Goal: Task Accomplishment & Management: Use online tool/utility

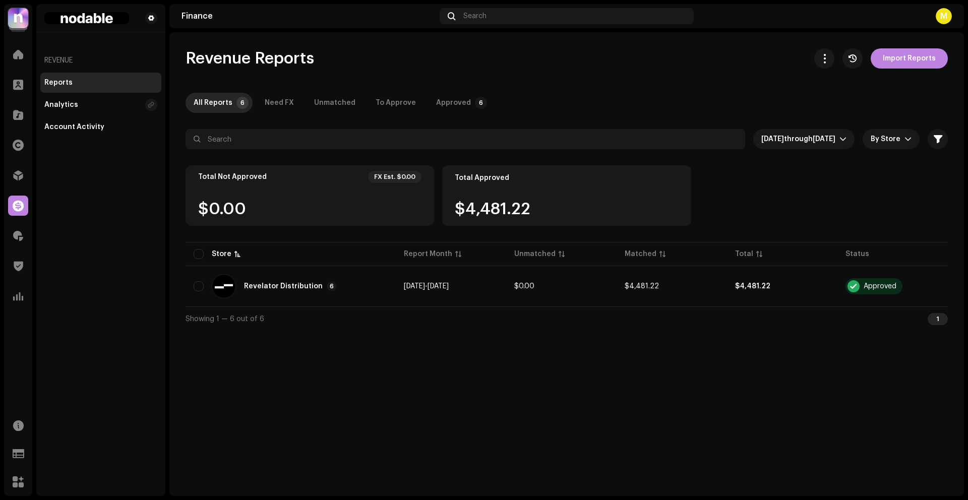
click at [396, 52] on div "Revenue Reports Import Reports" at bounding box center [567, 58] width 763 height 20
click at [19, 239] on span at bounding box center [18, 236] width 10 height 8
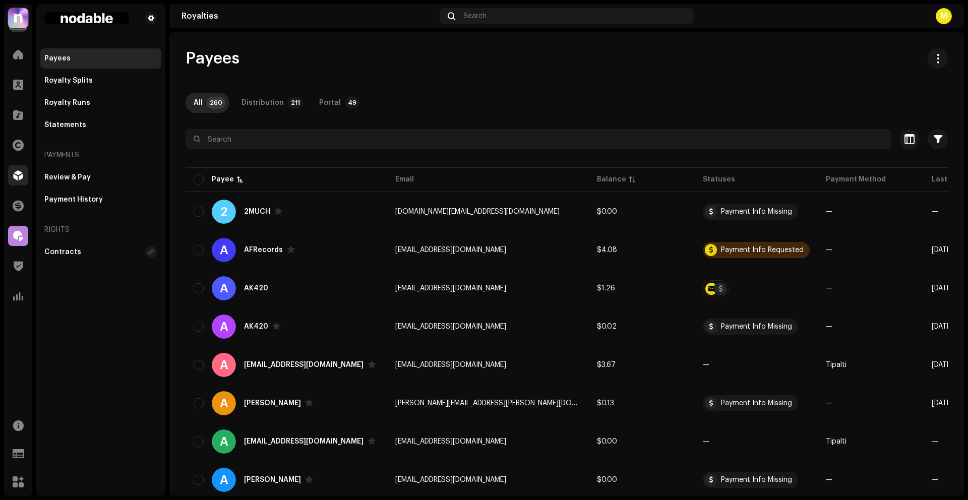
click at [15, 183] on div at bounding box center [18, 175] width 20 height 20
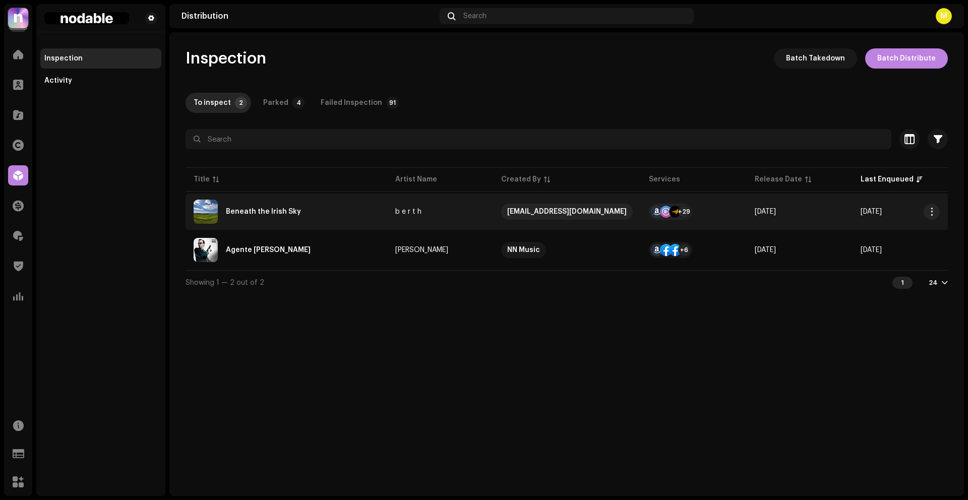
click at [345, 217] on div "Beneath the Irish Sky" at bounding box center [287, 212] width 186 height 24
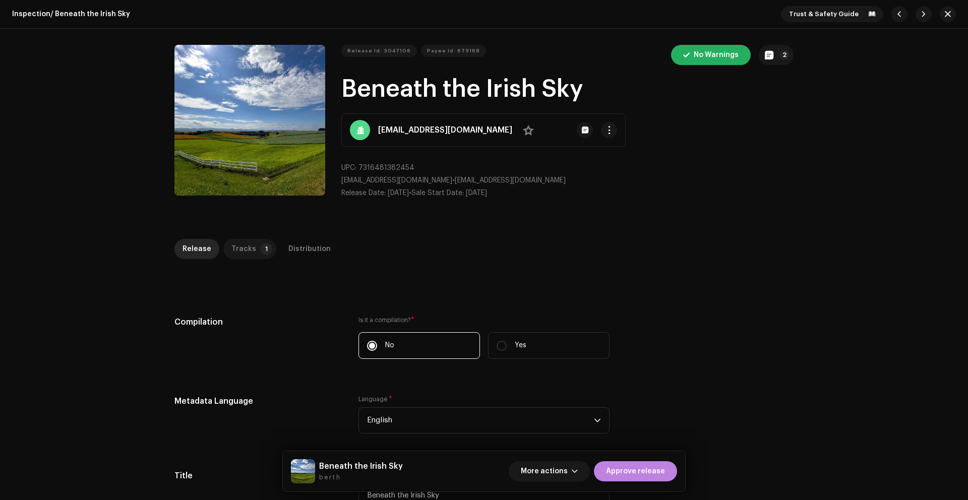
click at [241, 244] on div "Tracks" at bounding box center [243, 249] width 25 height 20
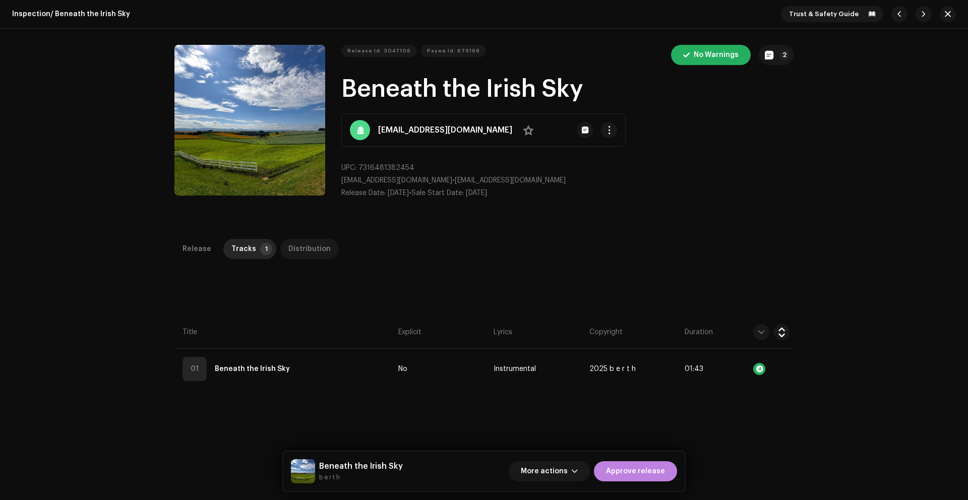
click at [300, 244] on div "Distribution" at bounding box center [309, 249] width 42 height 20
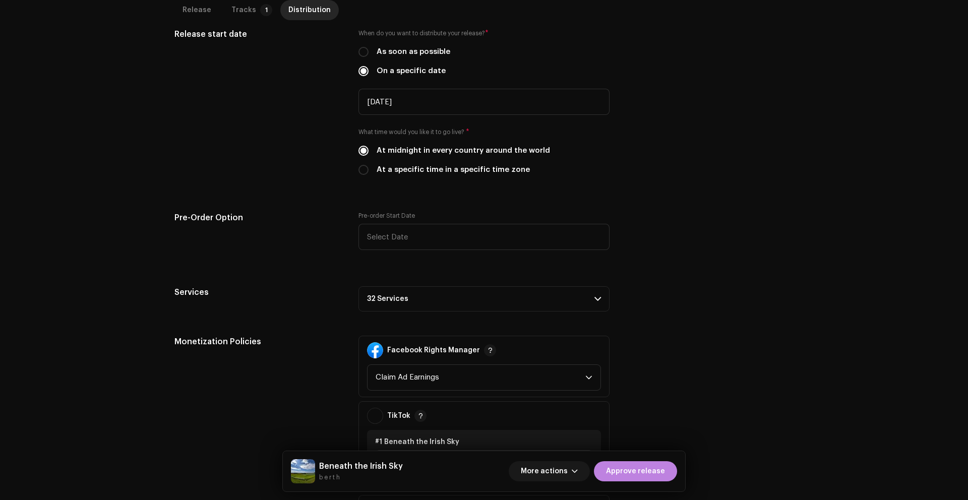
scroll to position [55, 0]
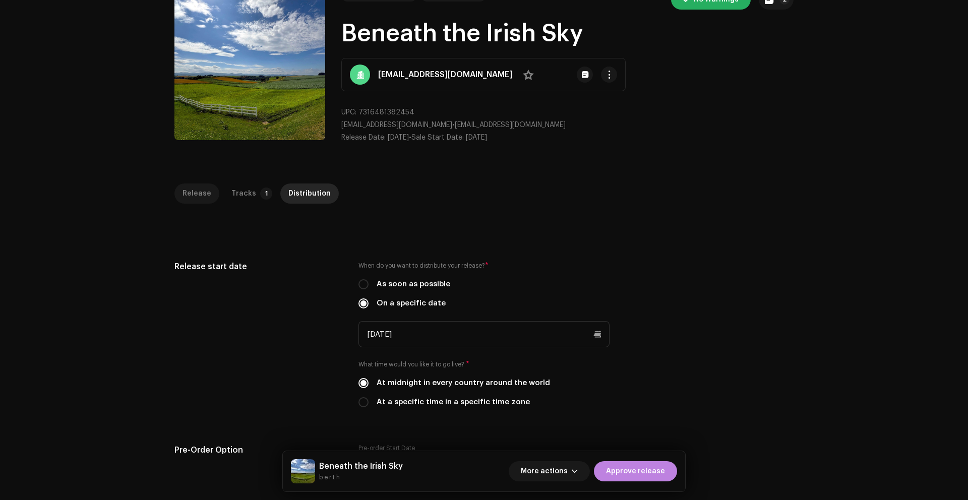
click at [195, 198] on div "Release" at bounding box center [197, 194] width 29 height 20
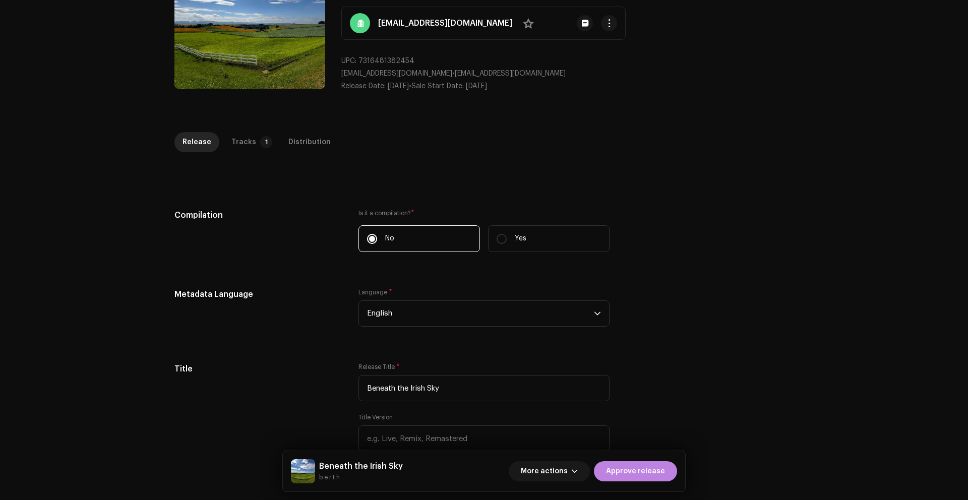
scroll to position [298, 0]
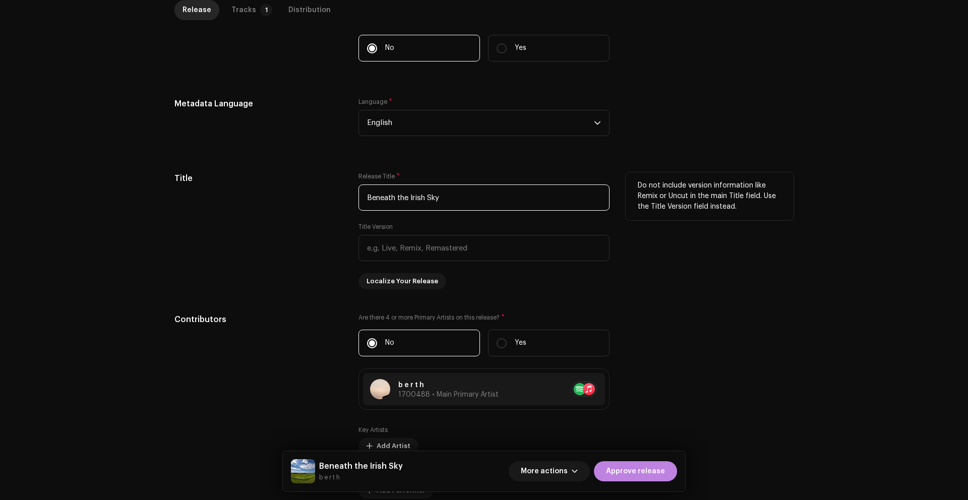
click at [446, 195] on input "Beneath the Irish Sky" at bounding box center [484, 198] width 251 height 26
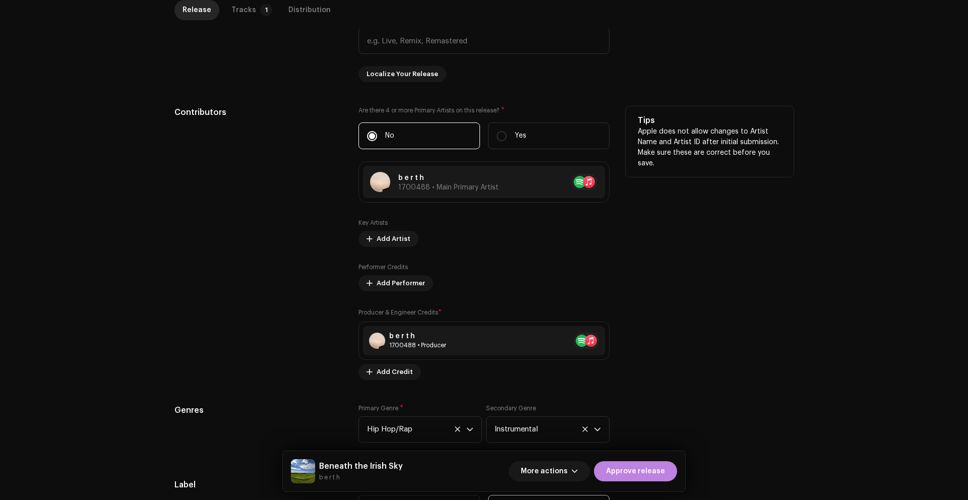
scroll to position [852, 0]
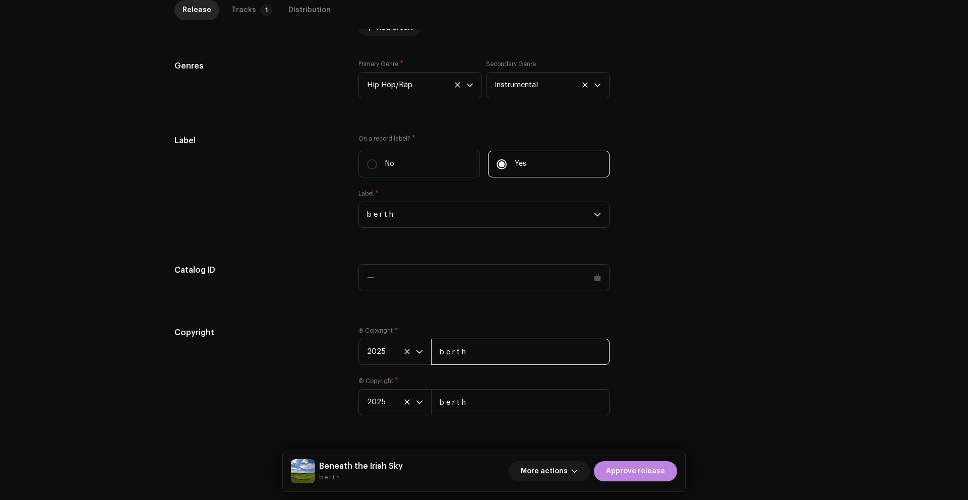
click at [487, 349] on input "b e r t h" at bounding box center [520, 352] width 179 height 26
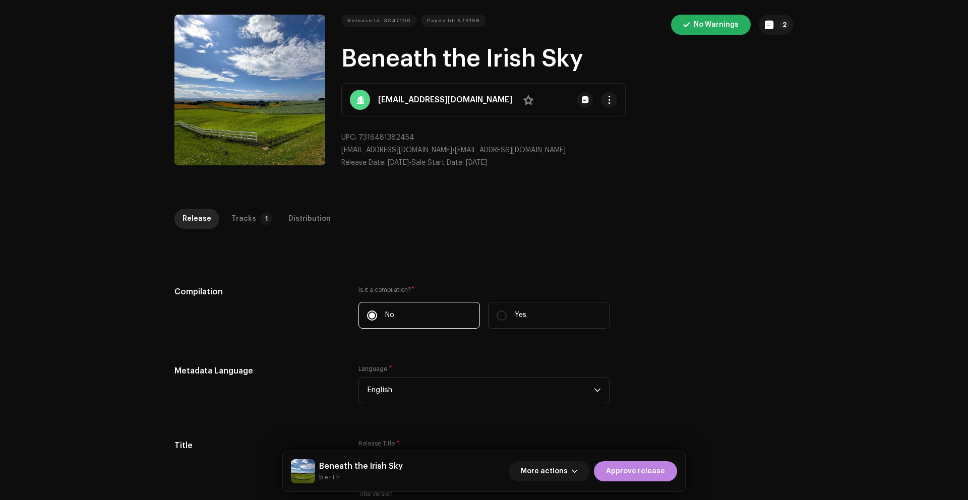
scroll to position [7, 0]
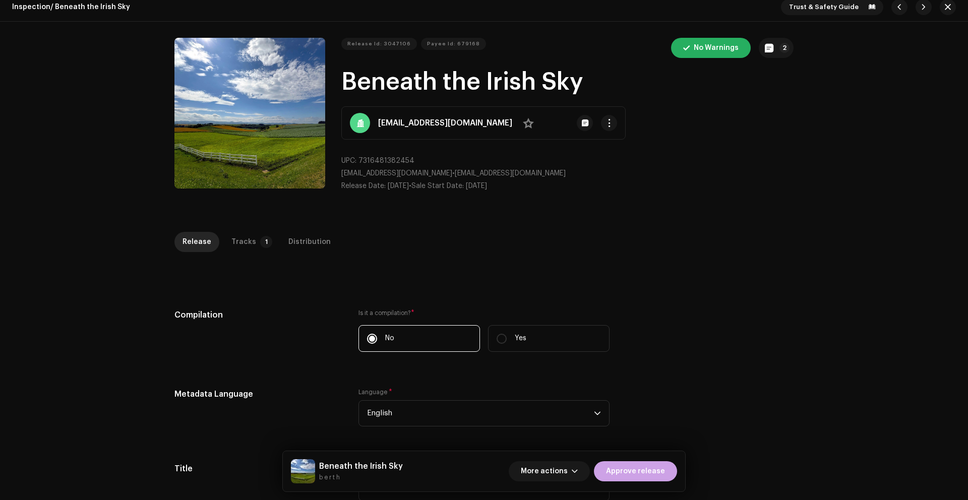
click at [645, 470] on span "Approve release" at bounding box center [635, 471] width 59 height 20
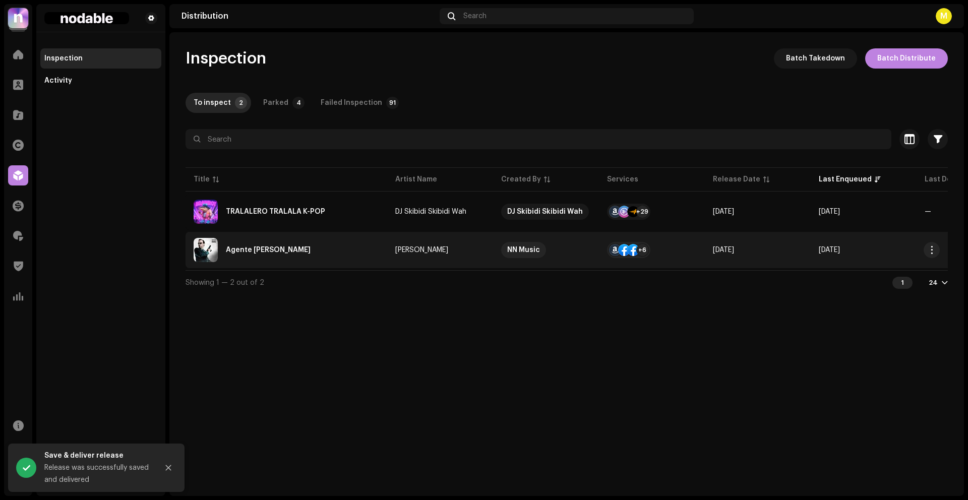
click at [354, 250] on div "Agente [PERSON_NAME]" at bounding box center [287, 250] width 186 height 24
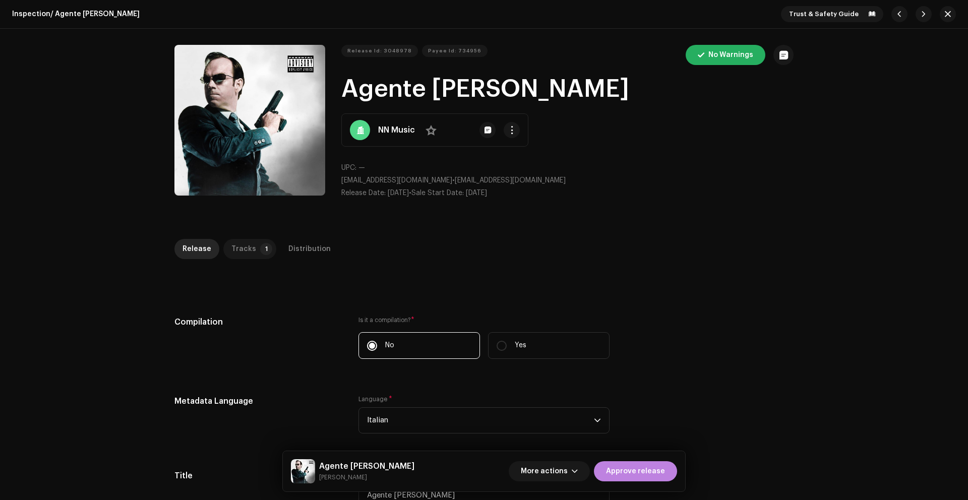
click at [242, 251] on div "Tracks" at bounding box center [243, 249] width 25 height 20
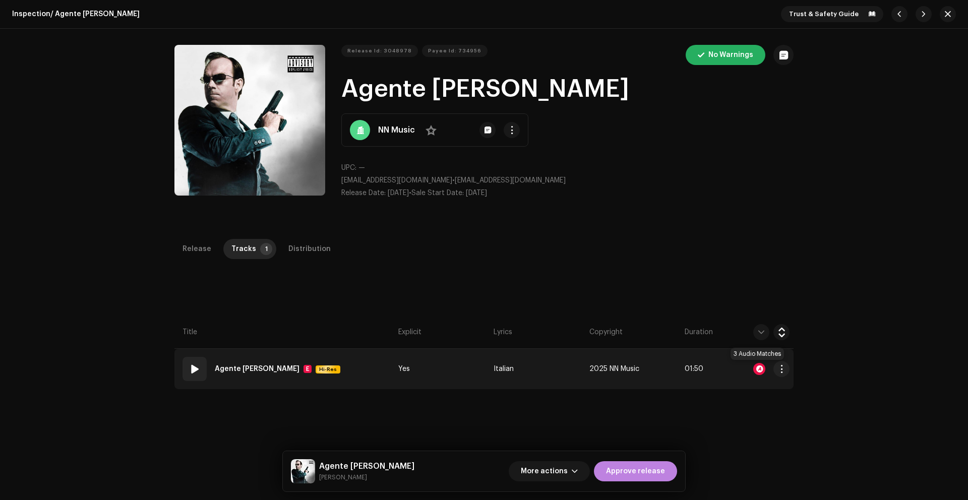
click at [758, 368] on div at bounding box center [759, 369] width 12 height 12
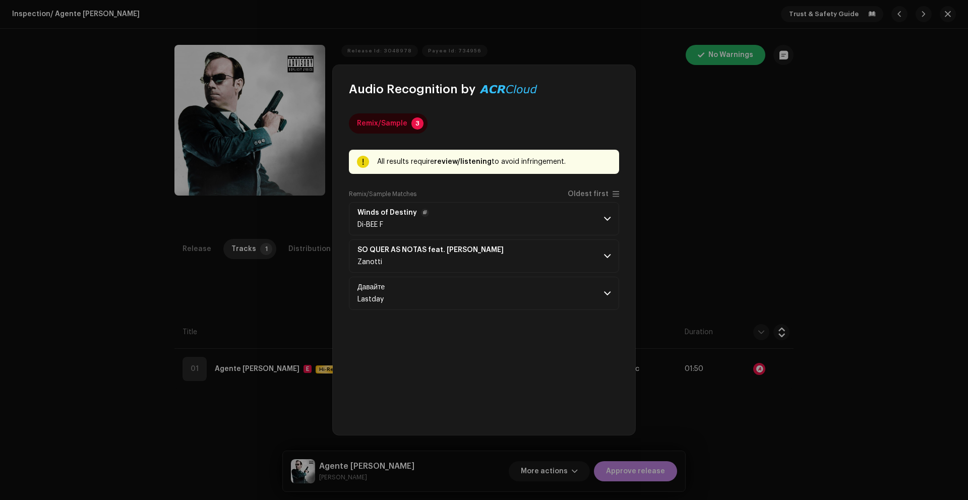
click at [526, 226] on p-accordion-header "Winds of Destiny Di-BEE F" at bounding box center [484, 218] width 270 height 33
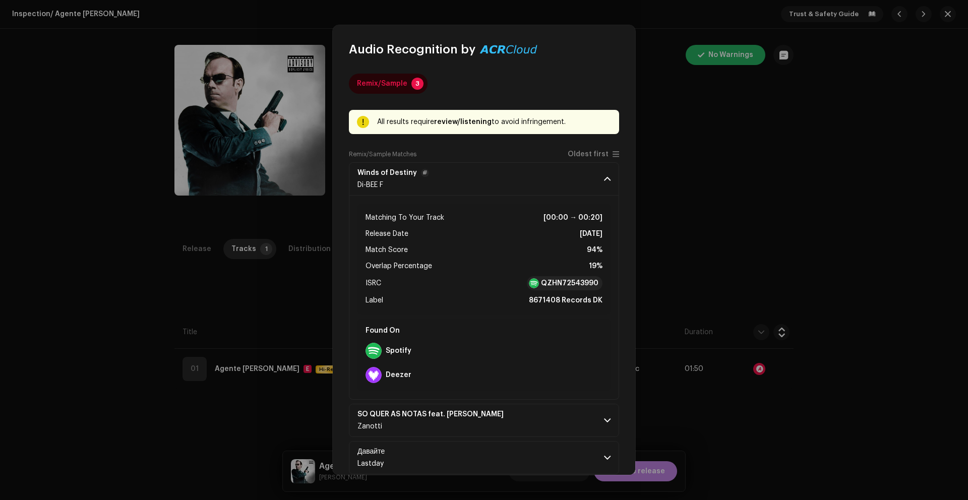
click at [503, 174] on p-accordion-header "Winds of Destiny Di-BEE F" at bounding box center [484, 178] width 270 height 33
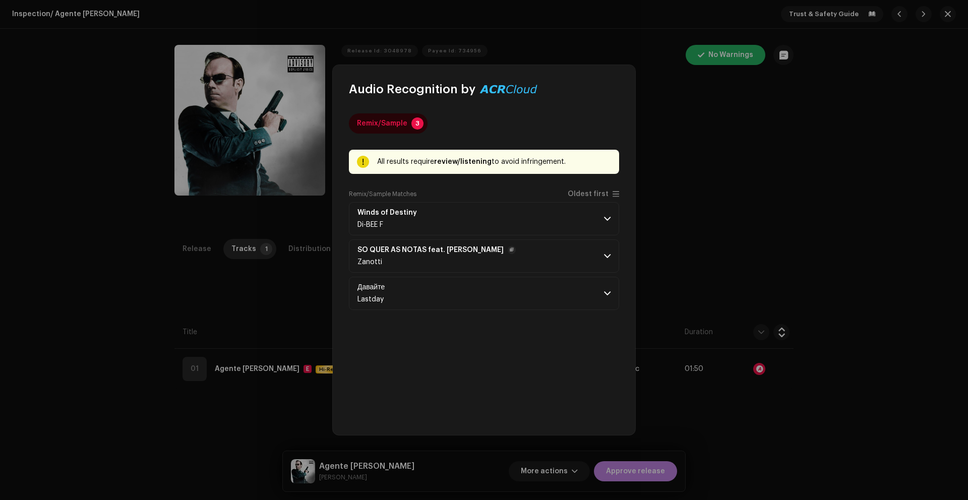
click at [514, 270] on p-accordion-header "SÓ QUER AS NOTAS feat. MC [PERSON_NAME]" at bounding box center [484, 256] width 270 height 33
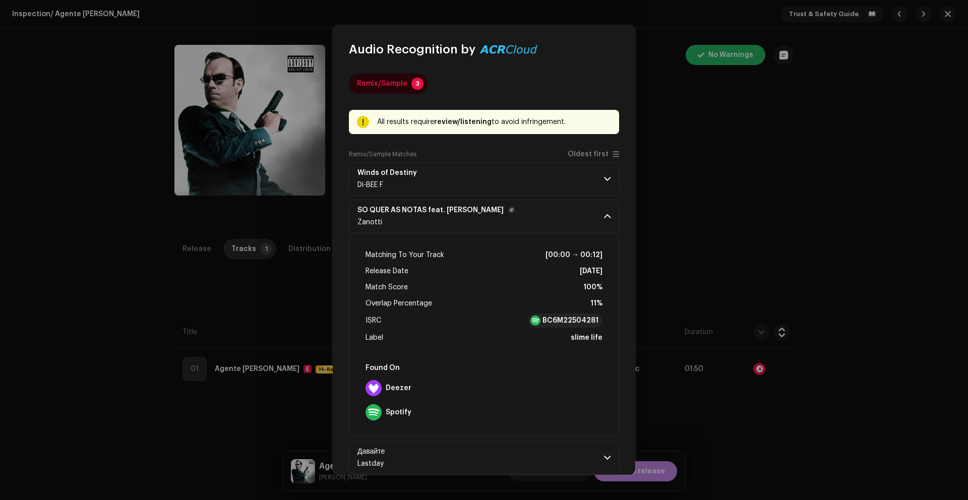
click at [528, 215] on p-accordion-header "SÓ QUER AS NOTAS feat. MC [PERSON_NAME]" at bounding box center [484, 216] width 270 height 33
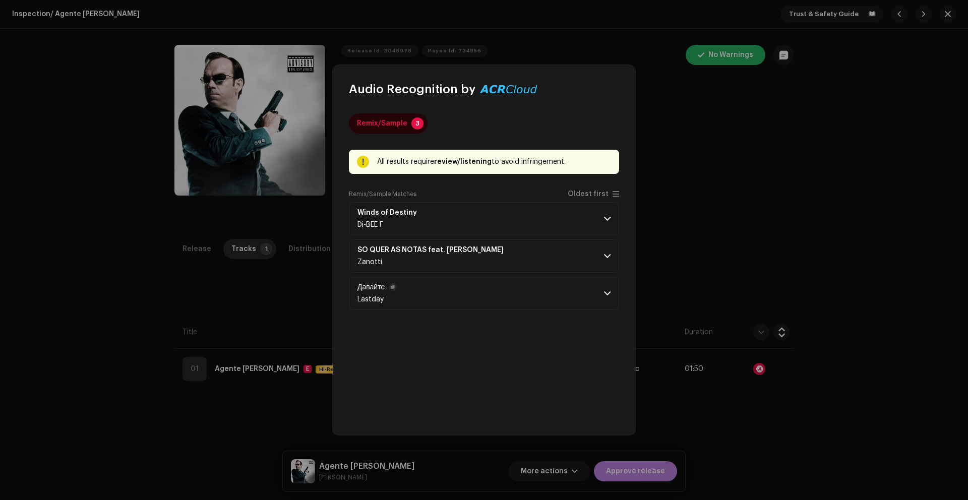
click at [524, 293] on p-accordion-header "Давайте Lastday" at bounding box center [484, 293] width 270 height 33
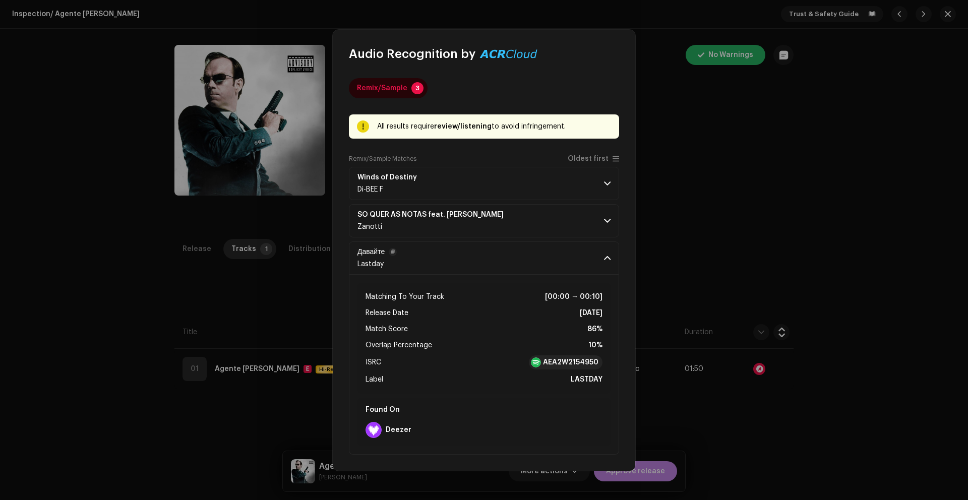
click at [518, 255] on p-accordion-header "Давайте Lastday" at bounding box center [484, 258] width 270 height 33
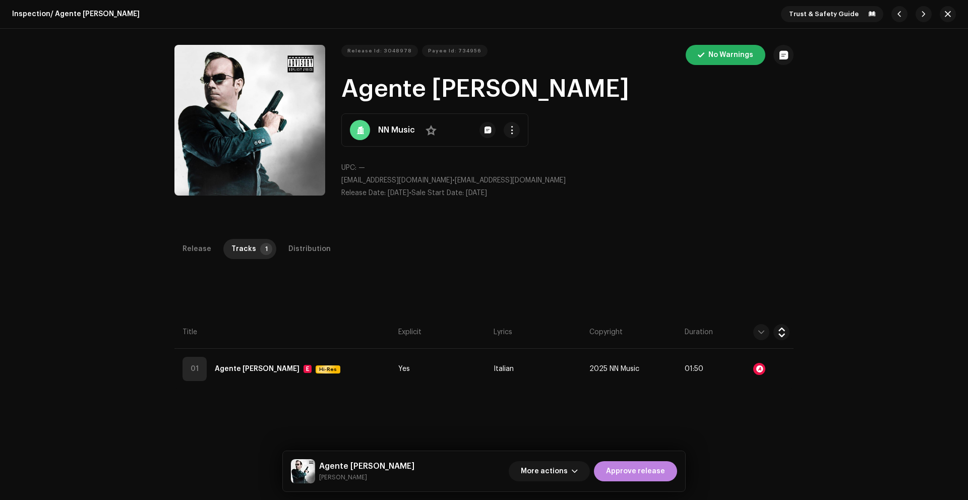
click at [692, 243] on div "Audio Recognition by Remix/Sample 3 All results require review/listening to avo…" at bounding box center [484, 250] width 968 height 500
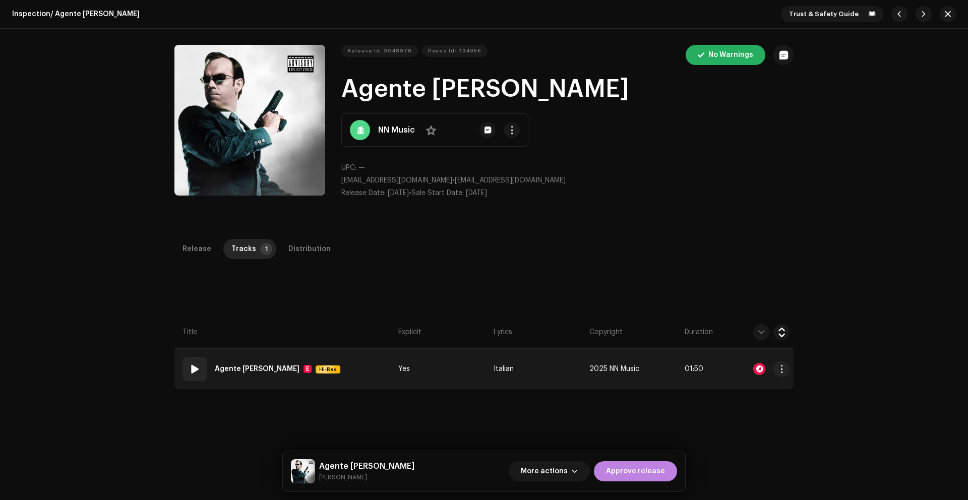
click at [318, 373] on td "01 Agente [PERSON_NAME] E Hi-Res" at bounding box center [284, 369] width 220 height 40
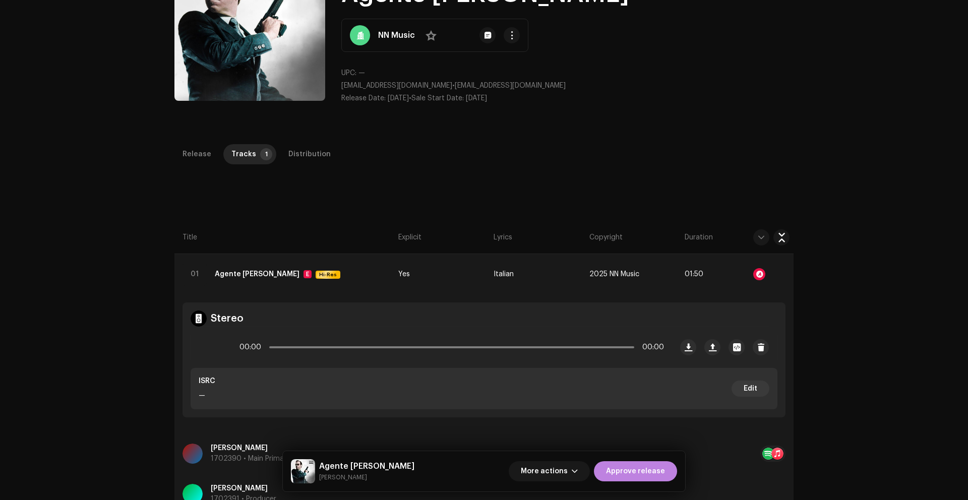
scroll to position [96, 0]
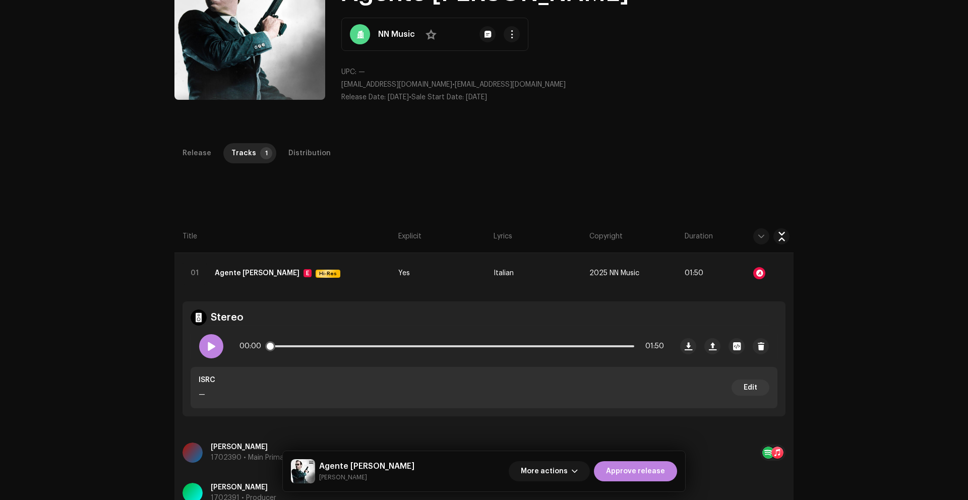
click at [209, 347] on span at bounding box center [211, 346] width 9 height 8
click at [213, 347] on span at bounding box center [211, 346] width 9 height 8
click at [758, 270] on div at bounding box center [759, 273] width 12 height 12
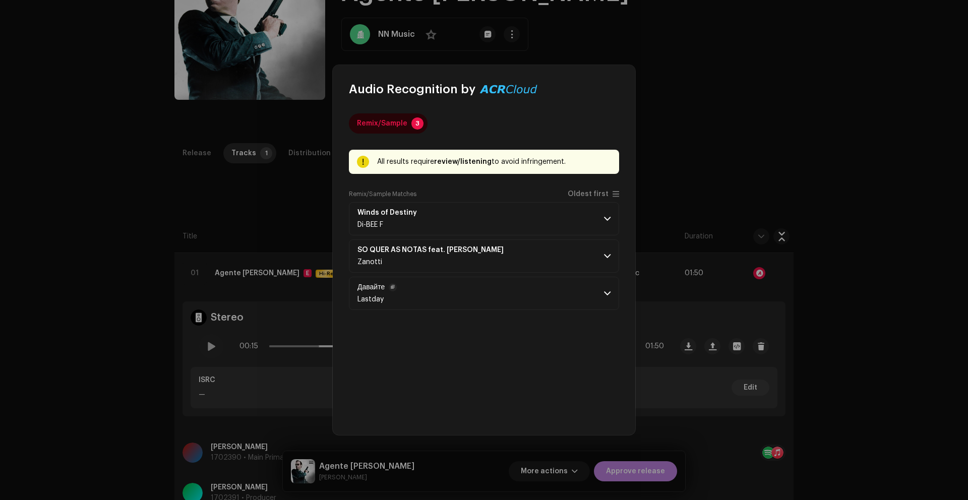
click at [432, 287] on p-accordion-header "Давайте Lastday" at bounding box center [484, 293] width 270 height 33
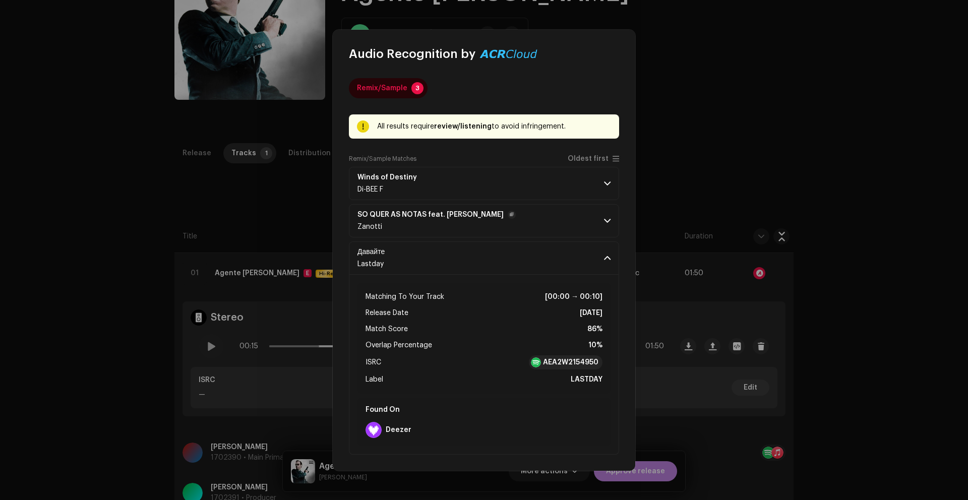
click at [422, 206] on p-accordion-header "SÓ QUER AS NOTAS feat. MC [PERSON_NAME]" at bounding box center [484, 220] width 270 height 33
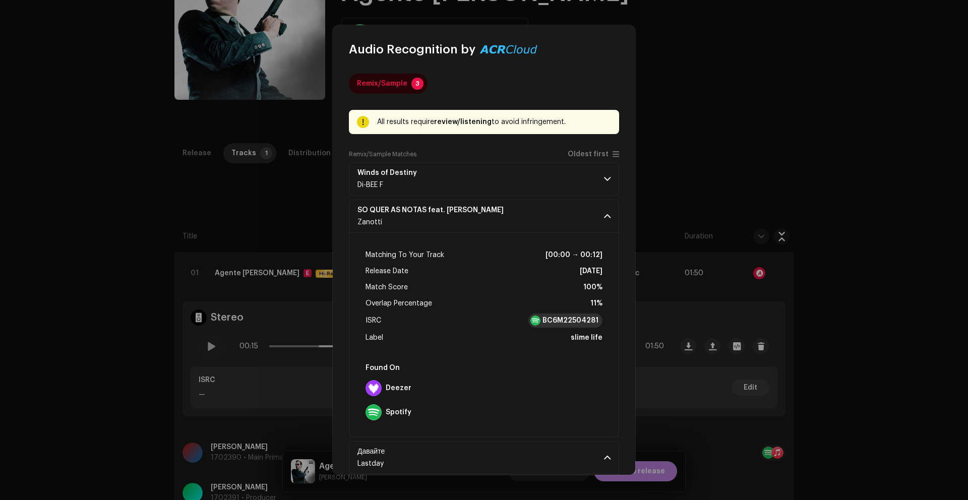
click at [554, 320] on strong "BC6M22504281" at bounding box center [571, 321] width 56 height 10
click at [507, 218] on p-accordion-header "SÓ QUER AS NOTAS feat. MC [PERSON_NAME]" at bounding box center [484, 216] width 270 height 33
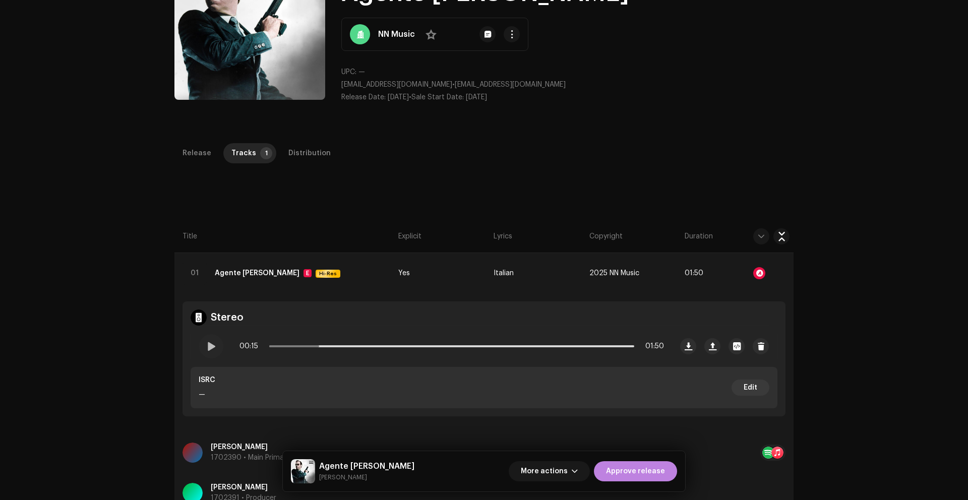
click at [723, 140] on div "Audio Recognition by Remix/Sample 3 All results require review/listening to avo…" at bounding box center [484, 250] width 968 height 500
click at [288, 157] on div "Distribution" at bounding box center [309, 153] width 42 height 20
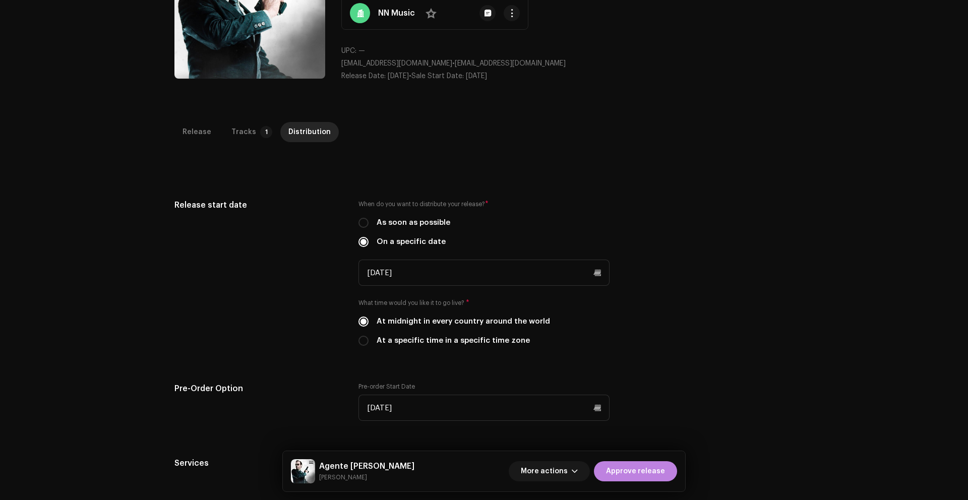
scroll to position [0, 0]
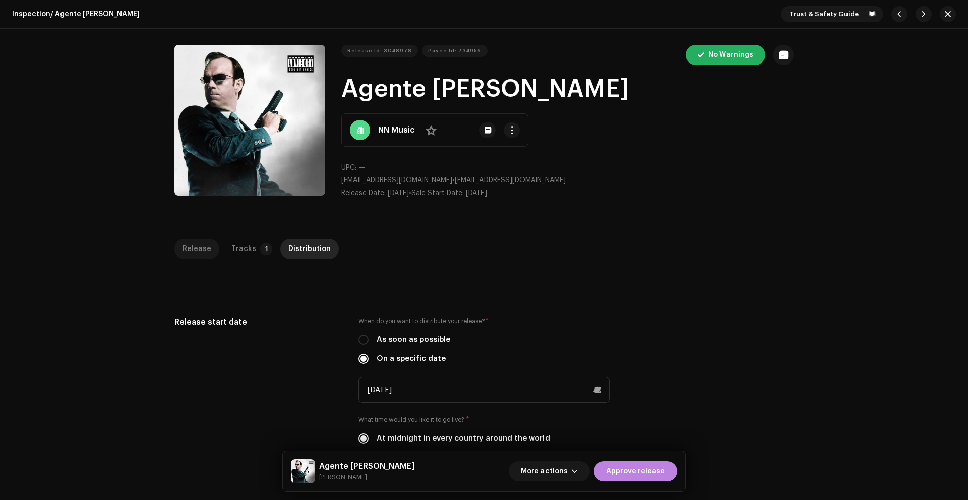
click at [196, 242] on div "Release" at bounding box center [197, 249] width 29 height 20
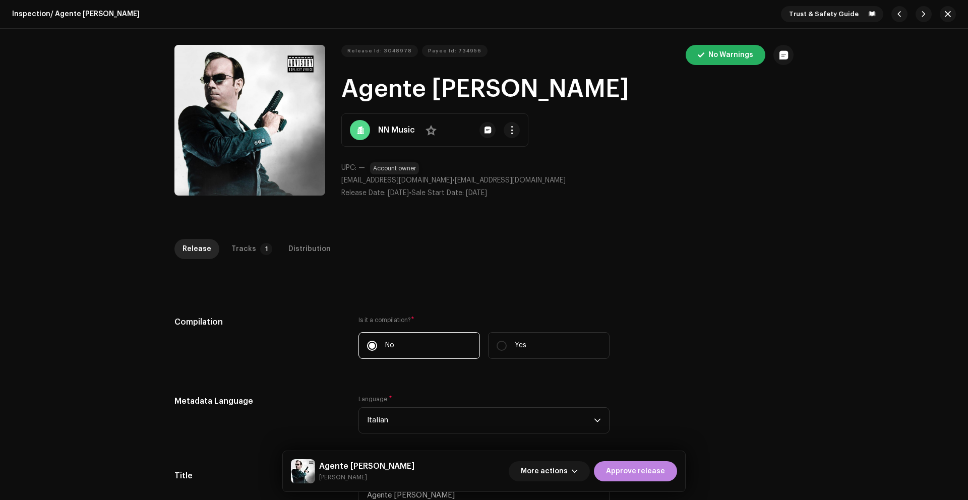
click at [393, 179] on span "[EMAIL_ADDRESS][DOMAIN_NAME]" at bounding box center [396, 180] width 111 height 7
click at [430, 179] on span "[EMAIL_ADDRESS][DOMAIN_NAME]" at bounding box center [396, 180] width 111 height 7
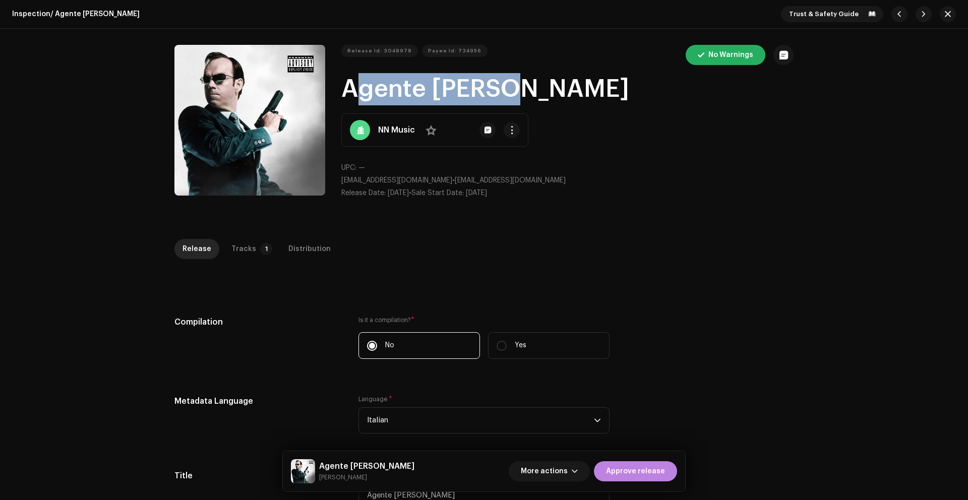
drag, startPoint x: 504, startPoint y: 95, endPoint x: 342, endPoint y: 91, distance: 162.5
click at [342, 91] on h1 "Agente [PERSON_NAME]" at bounding box center [567, 89] width 452 height 32
copy h1 "Agente [PERSON_NAME]"
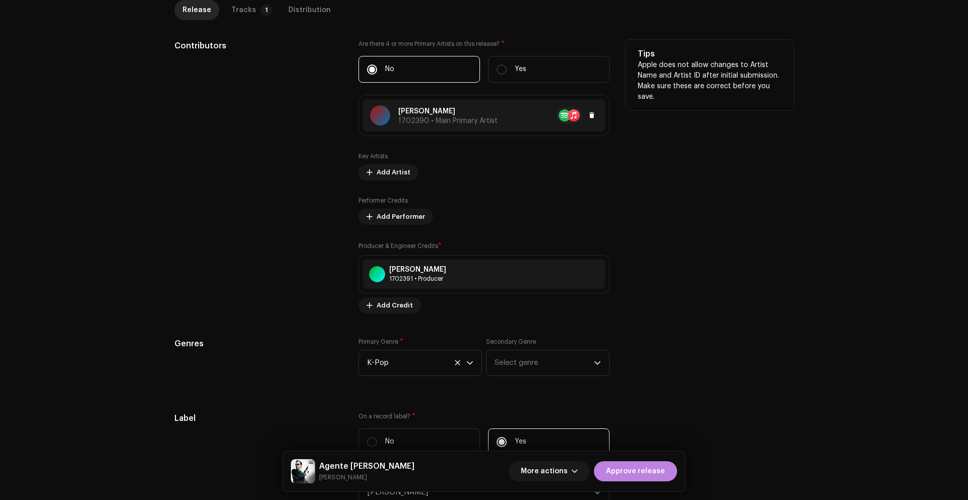
scroll to position [852, 0]
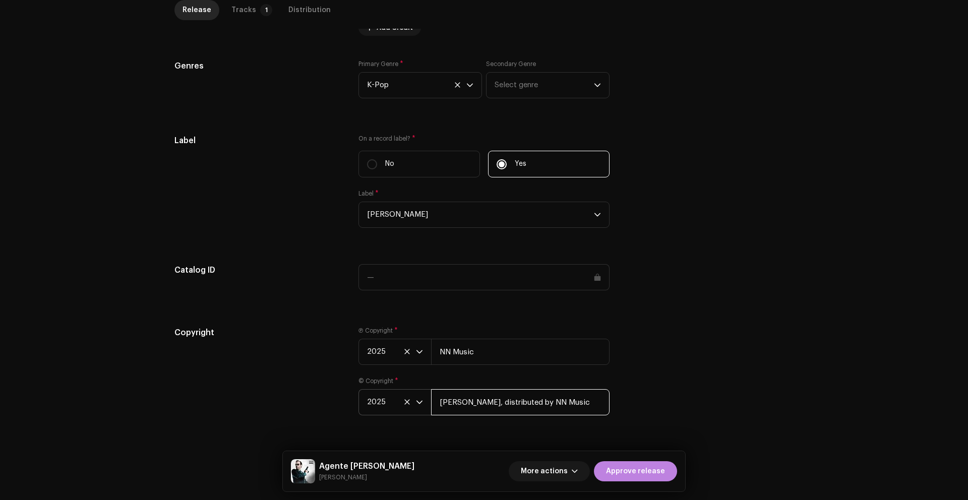
drag, startPoint x: 473, startPoint y: 400, endPoint x: 414, endPoint y: 400, distance: 59.5
click at [414, 400] on div "2025 [PERSON_NAME], distributed by NN Music" at bounding box center [484, 402] width 251 height 26
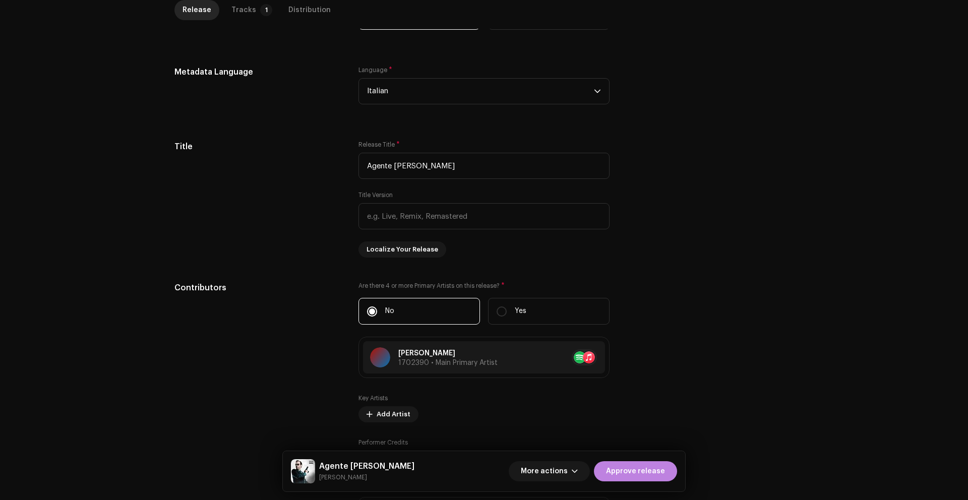
scroll to position [0, 0]
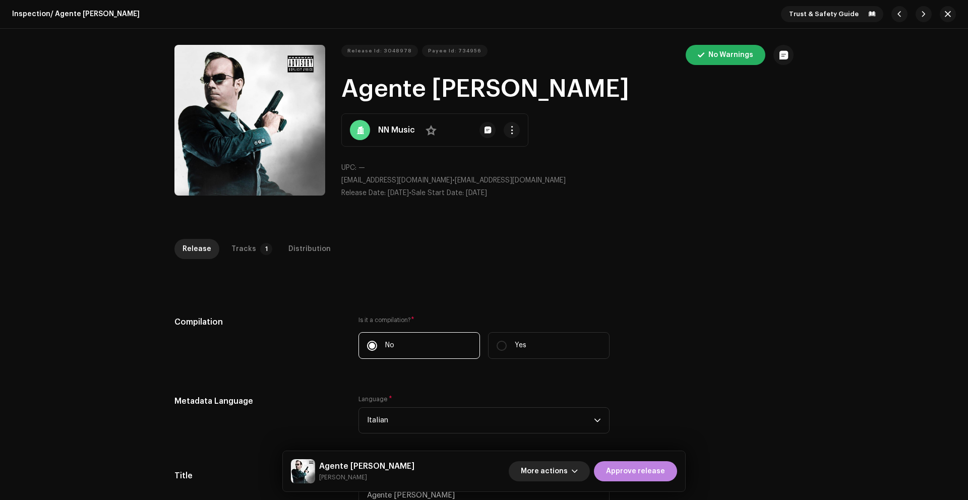
click at [559, 468] on span "More actions" at bounding box center [544, 471] width 47 height 20
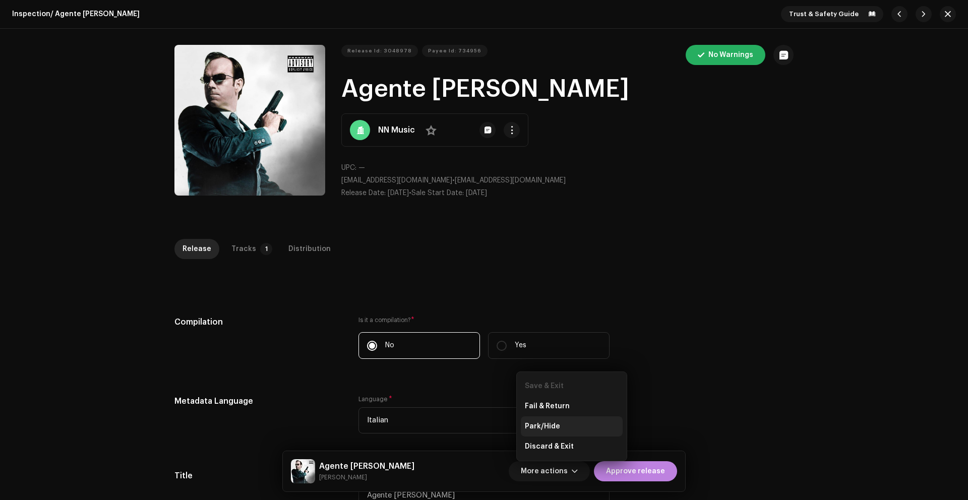
click at [539, 426] on span "Park/Hide" at bounding box center [542, 427] width 35 height 8
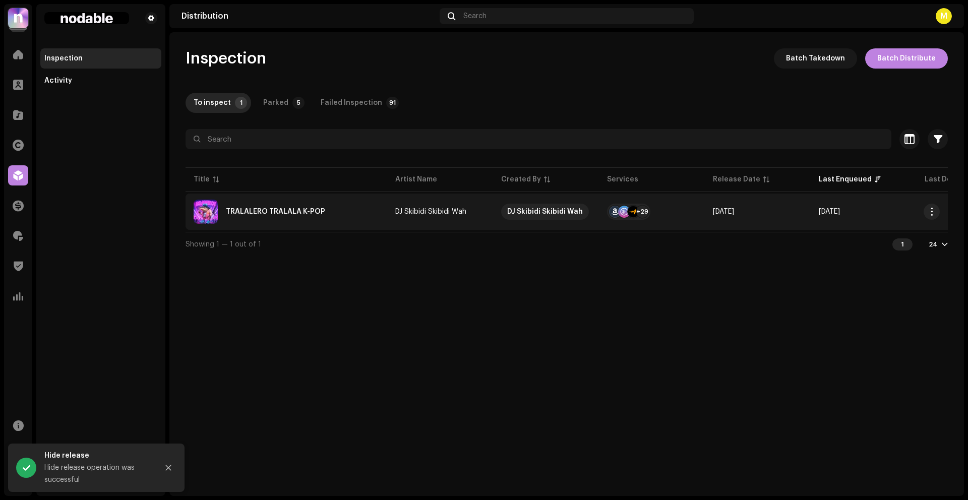
click at [338, 208] on div "TRALALERO TRALALA K-POP" at bounding box center [287, 212] width 186 height 24
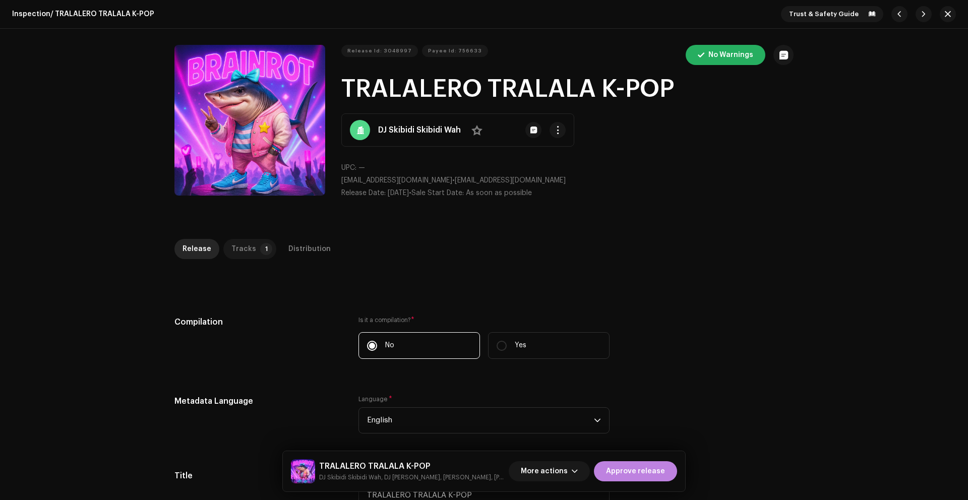
click at [240, 248] on div "Tracks" at bounding box center [243, 249] width 25 height 20
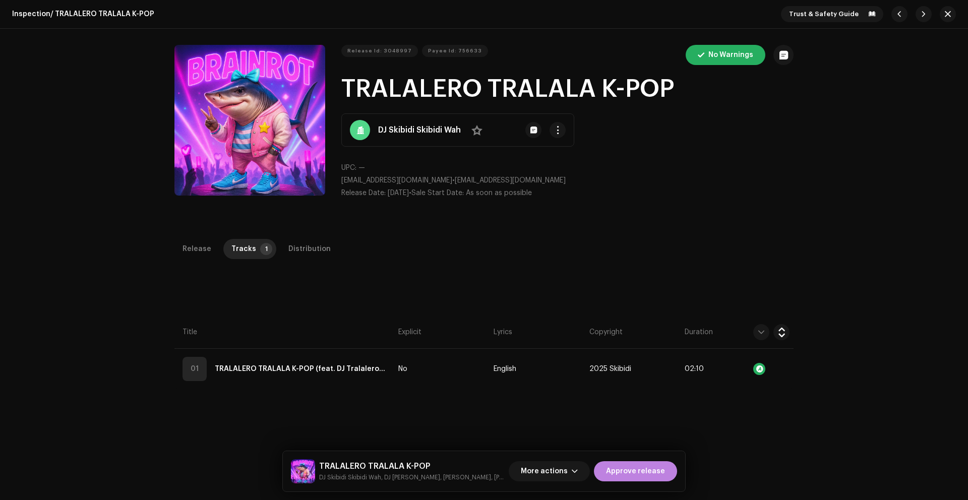
scroll to position [42, 0]
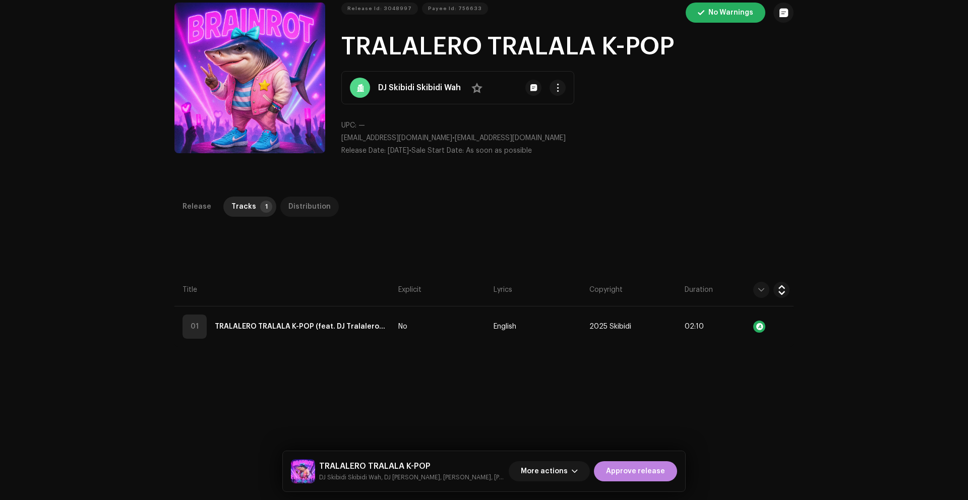
click at [299, 210] on div "Distribution" at bounding box center [309, 207] width 42 height 20
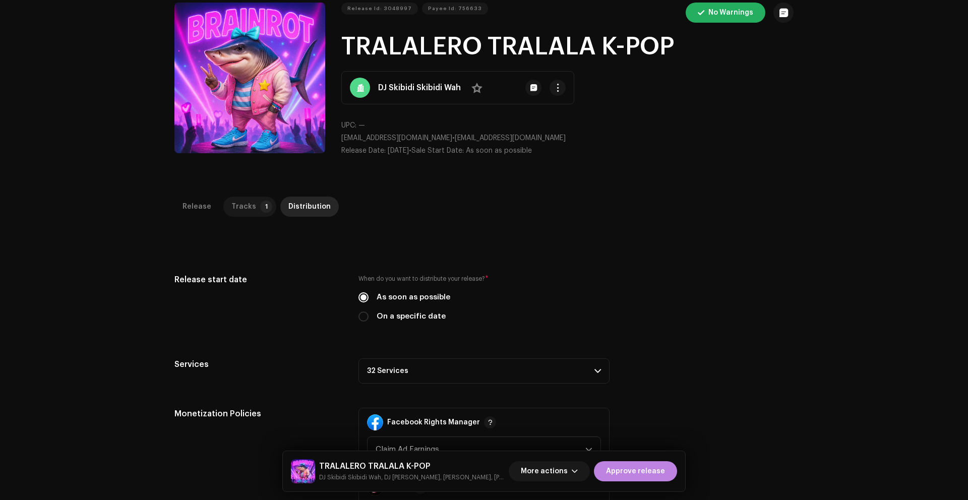
click at [252, 209] on p-tab "Tracks 1" at bounding box center [249, 207] width 53 height 20
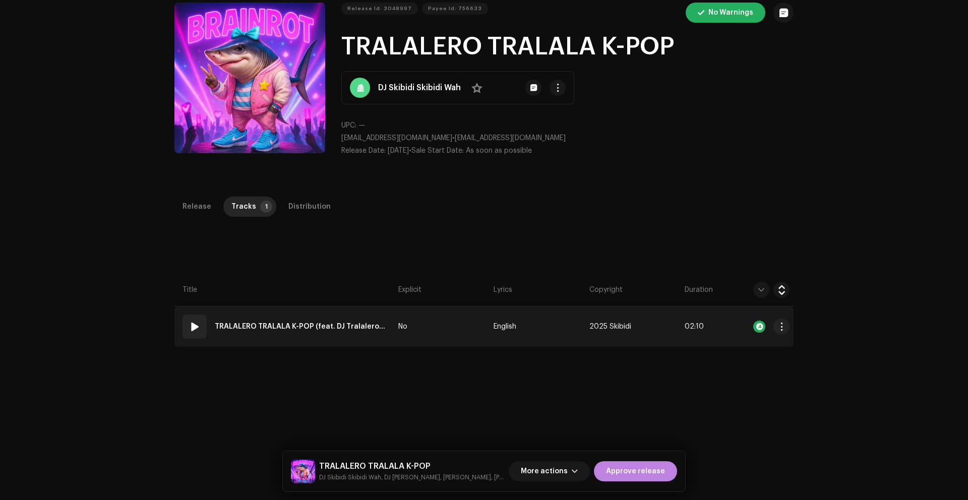
click at [189, 327] on span at bounding box center [195, 327] width 12 height 12
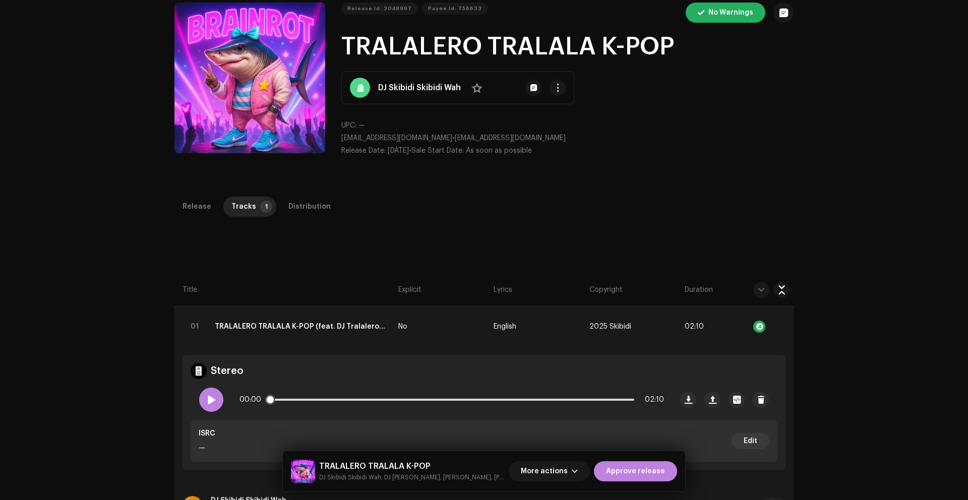
click at [210, 400] on span at bounding box center [211, 400] width 9 height 8
click at [288, 205] on div "Distribution" at bounding box center [309, 207] width 42 height 20
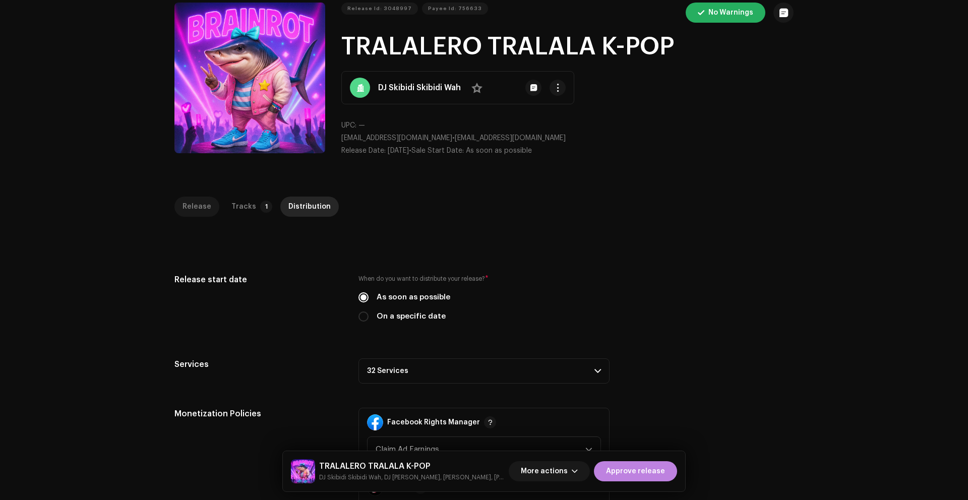
click at [205, 205] on div "Release" at bounding box center [197, 207] width 29 height 20
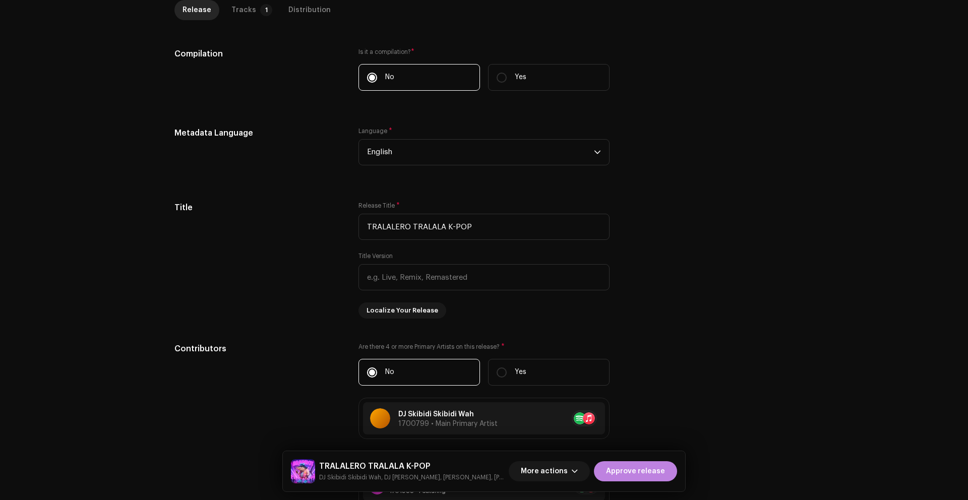
scroll to position [268, 0]
click at [480, 231] on input "TRALALERO TRALALA K-POP" at bounding box center [484, 227] width 251 height 26
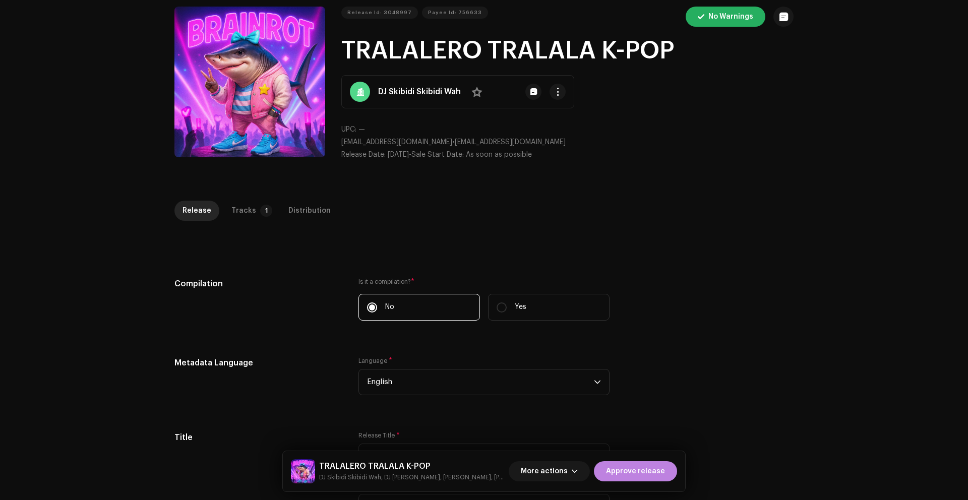
scroll to position [0, 0]
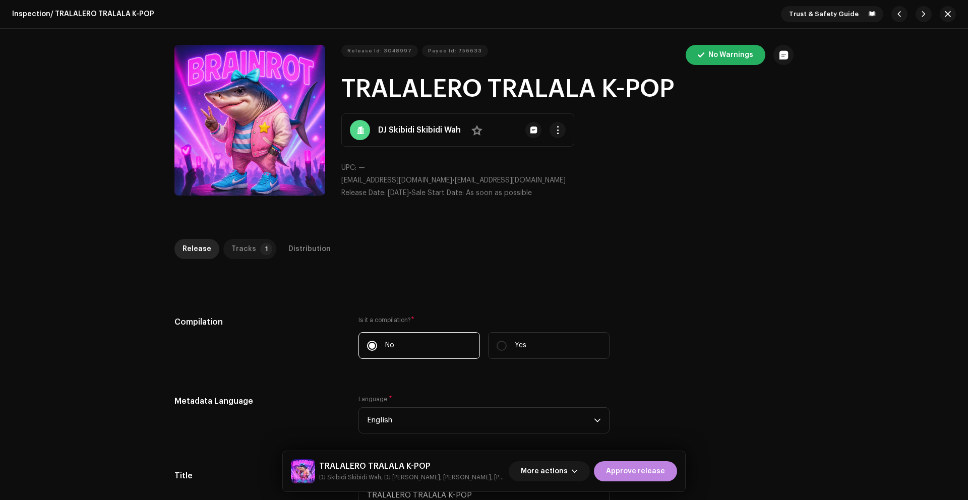
click at [236, 250] on div "Tracks" at bounding box center [243, 249] width 25 height 20
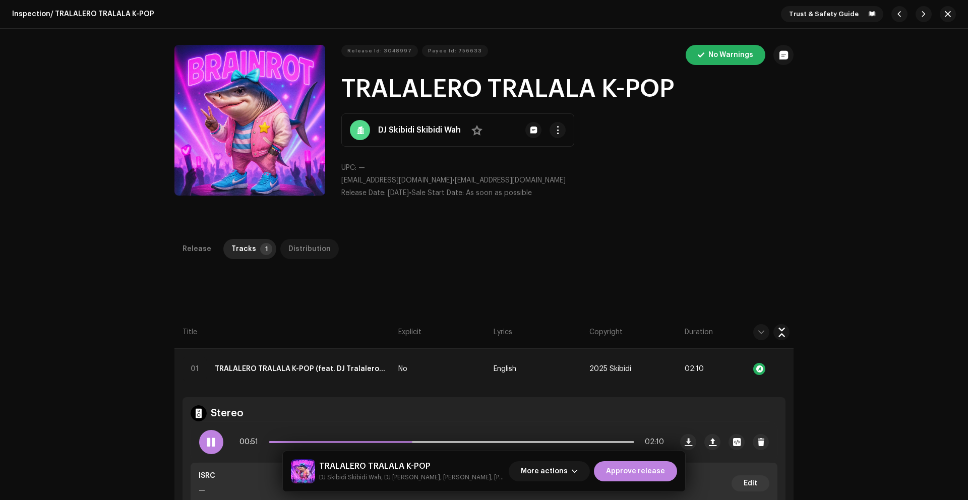
click at [293, 247] on div "Distribution" at bounding box center [309, 249] width 42 height 20
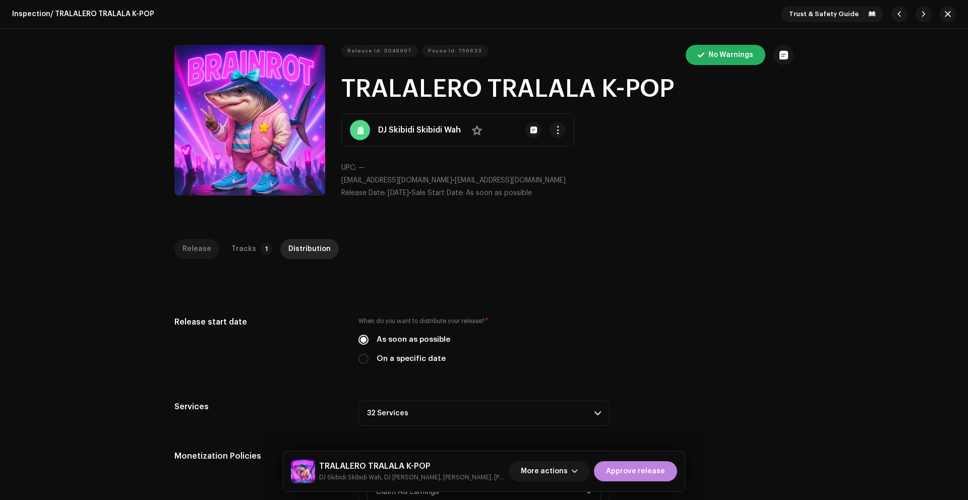
click at [188, 244] on div "Release" at bounding box center [197, 249] width 29 height 20
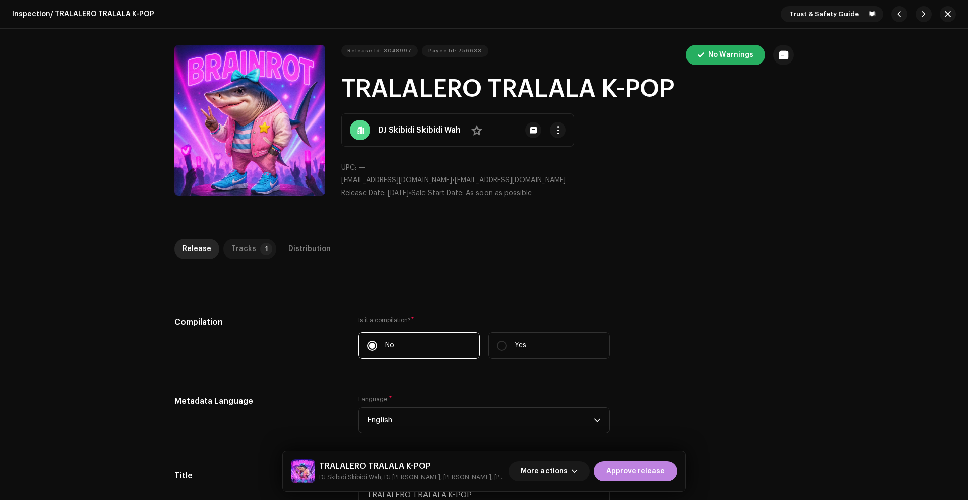
click at [241, 249] on div "Tracks" at bounding box center [243, 249] width 25 height 20
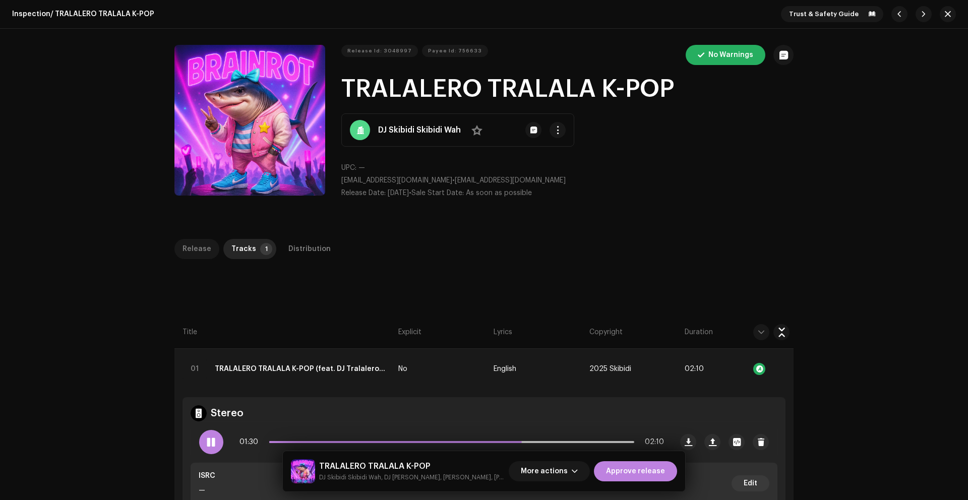
click at [196, 249] on div "Release" at bounding box center [197, 249] width 29 height 20
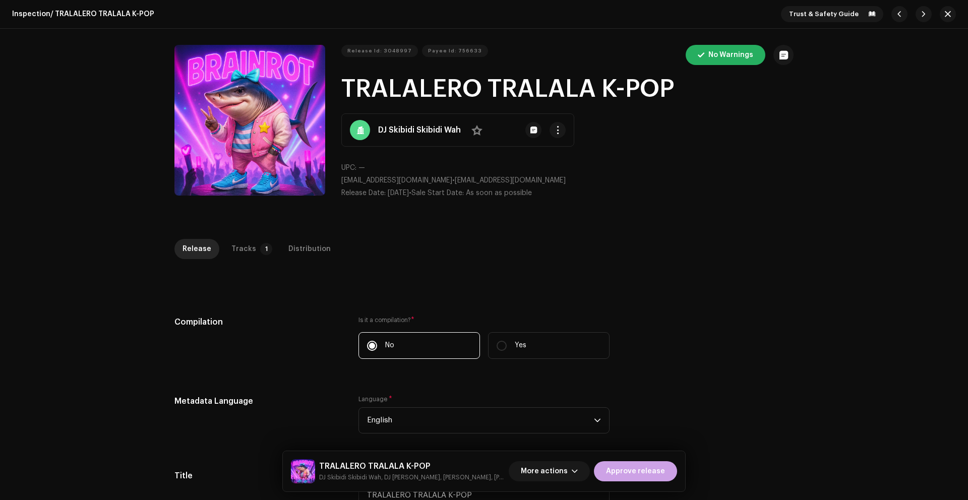
click at [637, 474] on span "Approve release" at bounding box center [635, 471] width 59 height 20
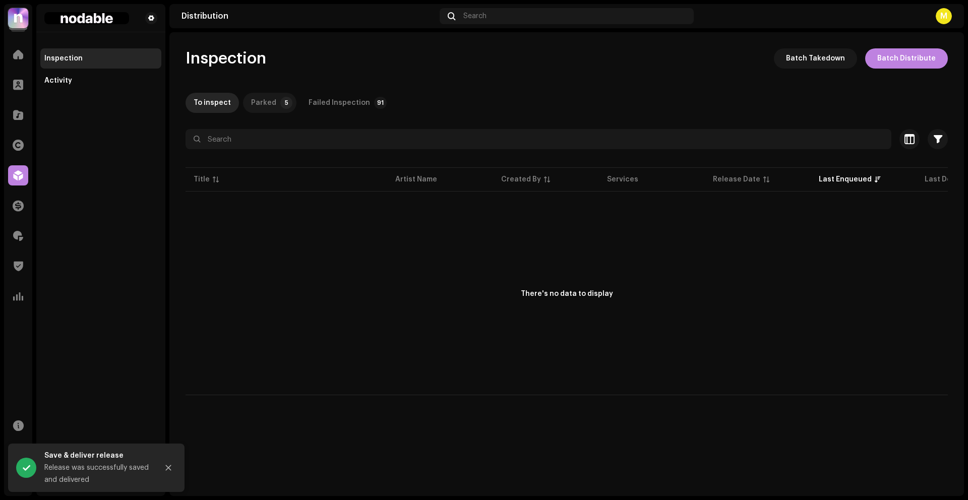
click at [265, 99] on div "Parked" at bounding box center [263, 103] width 25 height 20
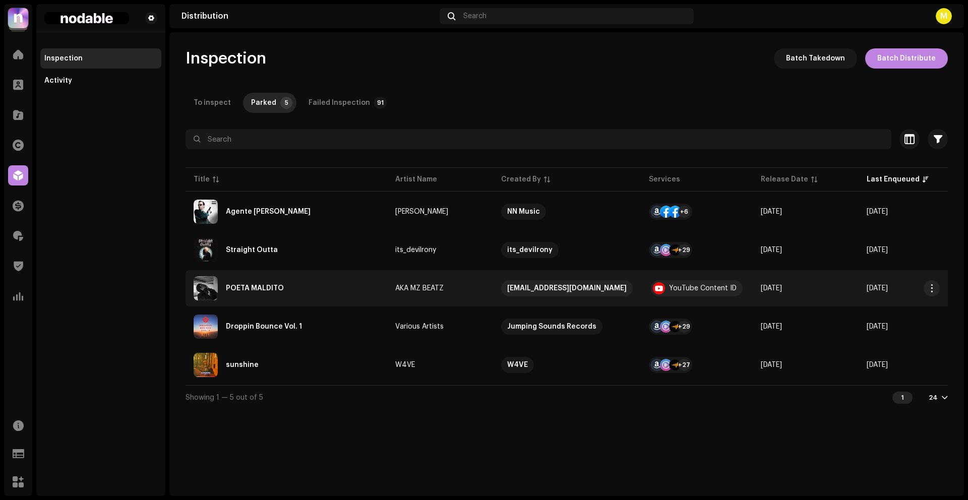
click at [352, 297] on div "POETA MALDITO" at bounding box center [287, 288] width 186 height 24
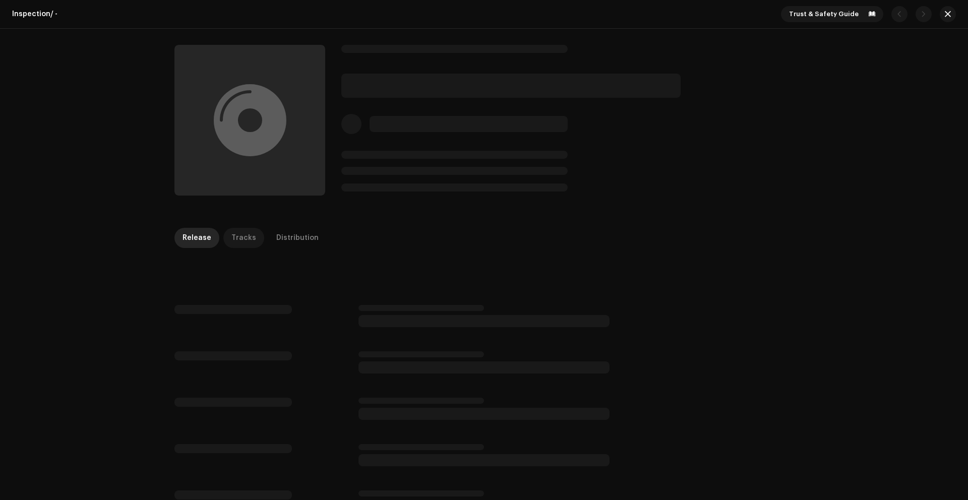
click at [240, 235] on div "Tracks" at bounding box center [243, 238] width 25 height 20
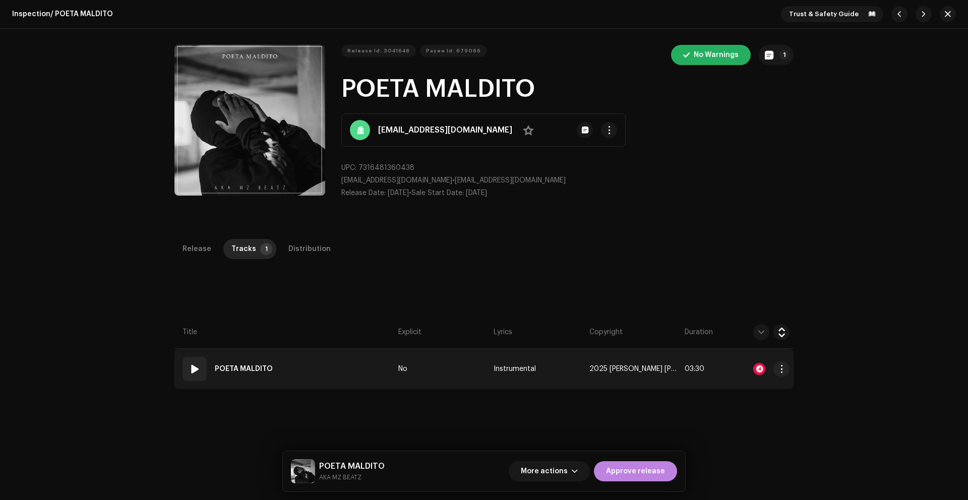
click at [568, 360] on td "Instrumental" at bounding box center [537, 369] width 95 height 40
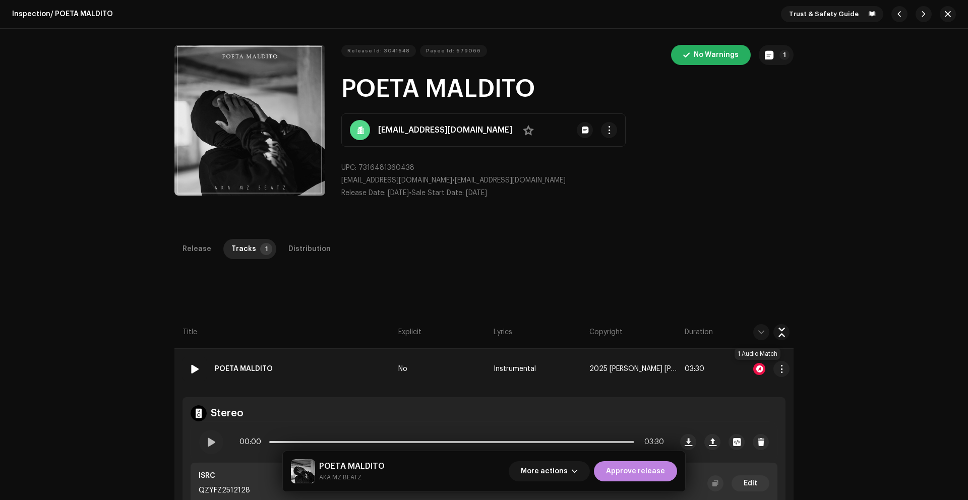
click at [756, 366] on div at bounding box center [759, 369] width 12 height 12
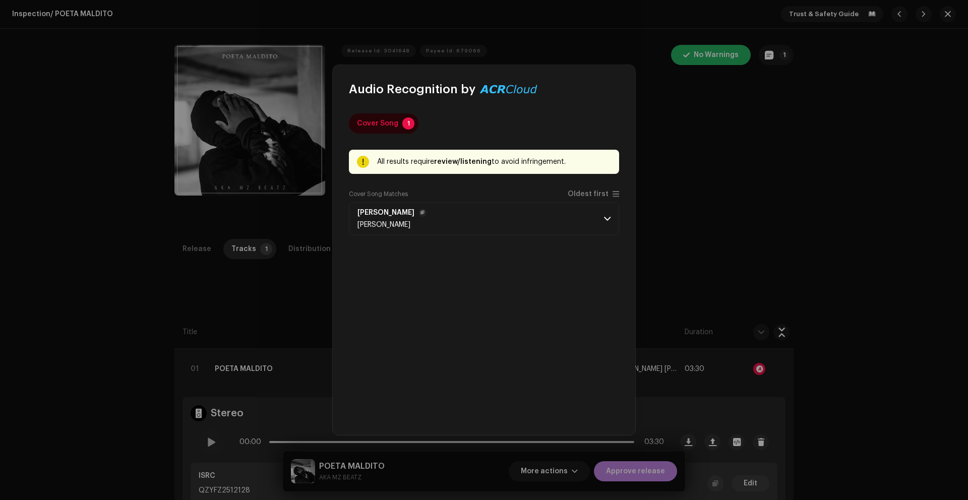
click at [449, 222] on p-accordion-header "Kwa Ndebele [PERSON_NAME]" at bounding box center [484, 218] width 270 height 33
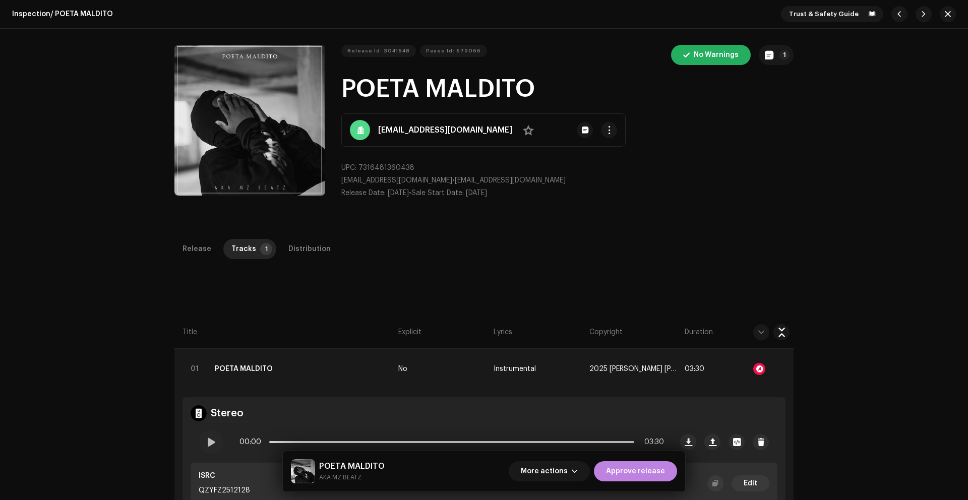
click at [716, 233] on div "Audio Recognition by Cover Song 1 All results require review/listening to avoid…" at bounding box center [484, 250] width 968 height 500
click at [945, 18] on span "button" at bounding box center [948, 14] width 6 height 8
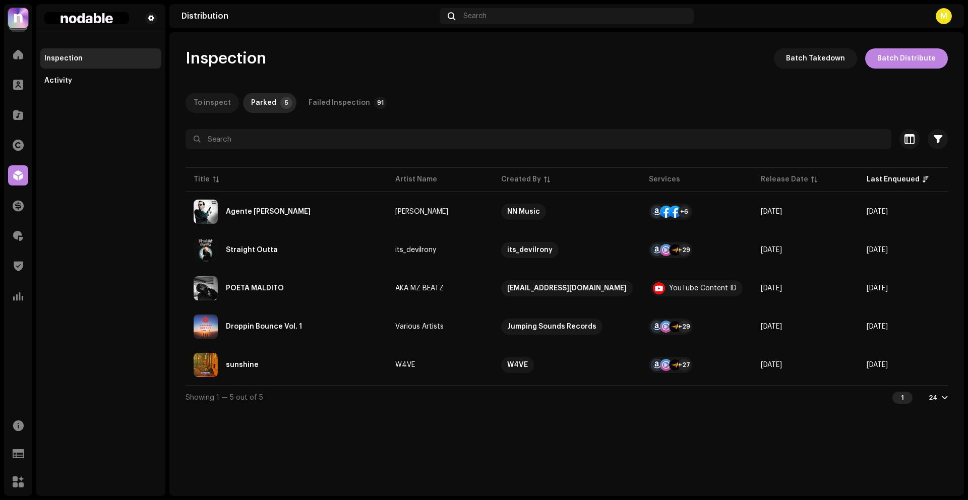
click at [219, 101] on div "To inspect" at bounding box center [212, 103] width 37 height 20
